Goal: Task Accomplishment & Management: Use online tool/utility

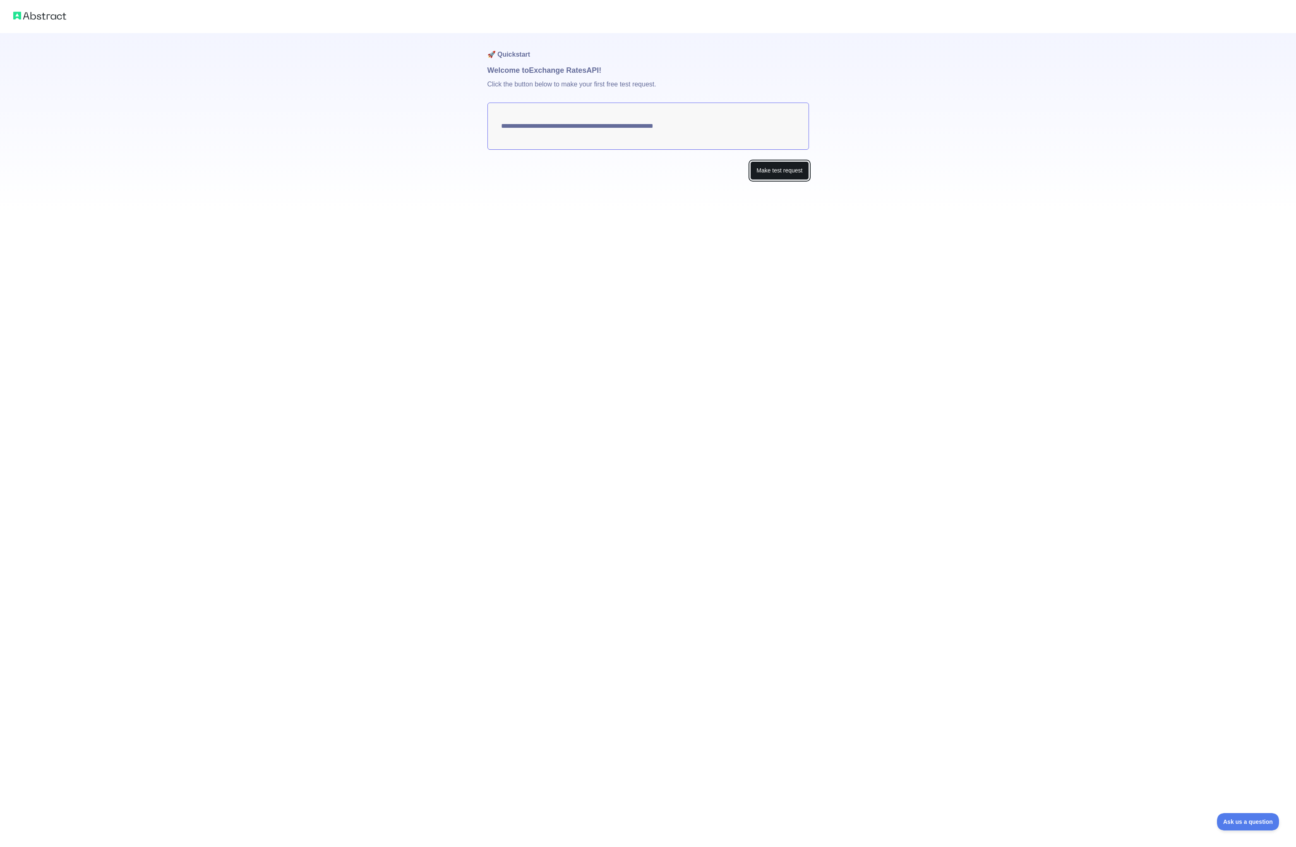
click at [768, 170] on button "Make test request" at bounding box center [779, 170] width 58 height 19
click at [34, 12] on img at bounding box center [39, 16] width 53 height 12
click at [35, 17] on img at bounding box center [39, 16] width 53 height 12
